Goal: Task Accomplishment & Management: Complete application form

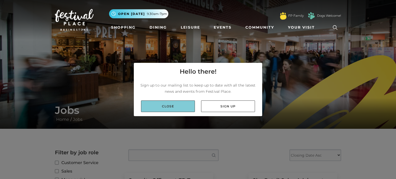
click at [150, 105] on link "Close" at bounding box center [168, 107] width 54 height 12
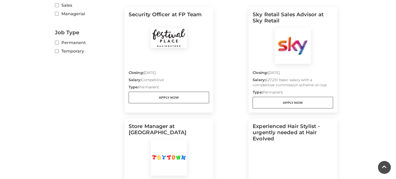
scroll to position [165, 0]
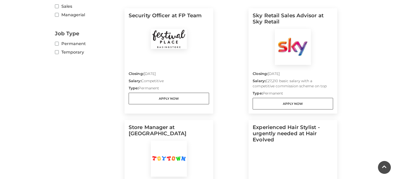
click at [288, 52] on img at bounding box center [293, 47] width 36 height 36
click at [267, 22] on h5 "Sky Retail Sales Advisor at Sky Retail" at bounding box center [293, 20] width 80 height 17
click at [263, 84] on p "Salary: £27,210 basic salary with a competitive commission scheme on top" at bounding box center [293, 84] width 80 height 12
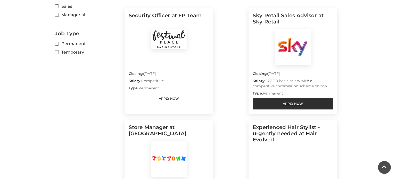
click at [282, 104] on link "Apply Now" at bounding box center [293, 104] width 80 height 12
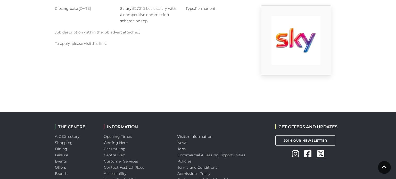
scroll to position [155, 0]
